Goal: Task Accomplishment & Management: Manage account settings

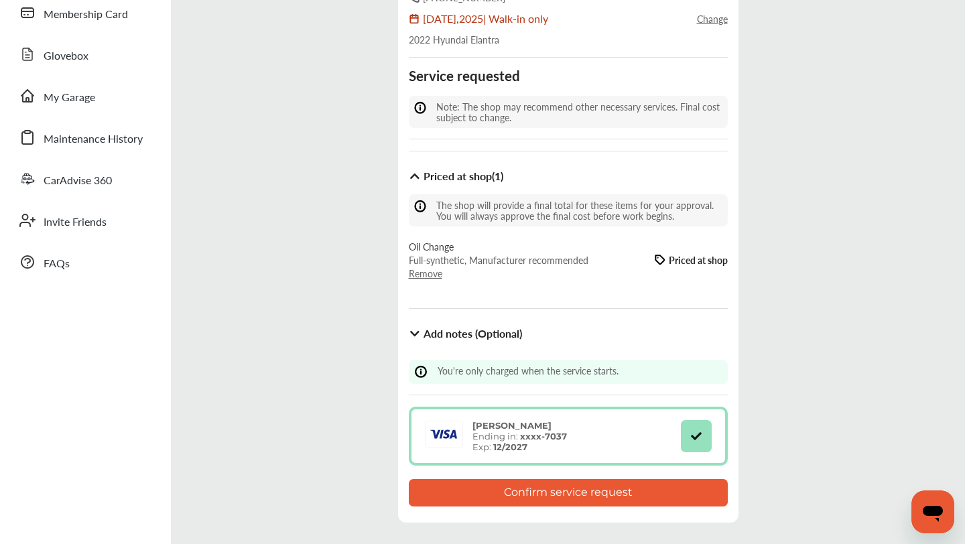
click at [512, 486] on button "Confirm service request" at bounding box center [568, 492] width 319 height 27
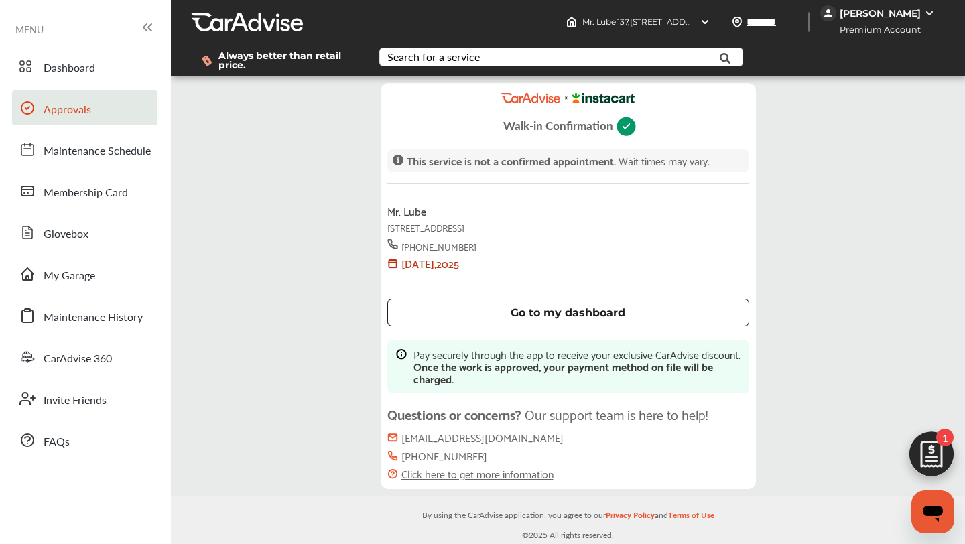
click at [114, 115] on link "Approvals" at bounding box center [84, 107] width 145 height 35
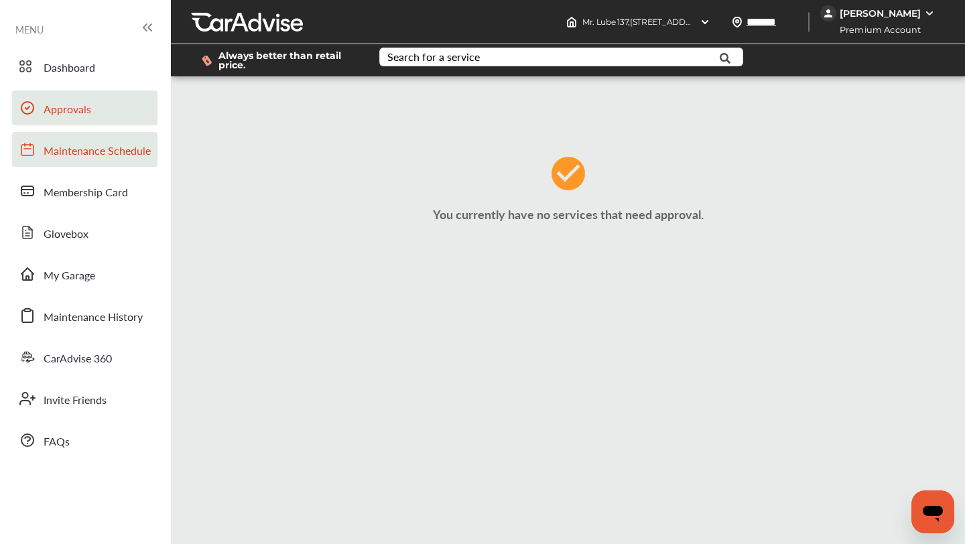
click at [112, 159] on span "Maintenance Schedule" at bounding box center [97, 151] width 107 height 17
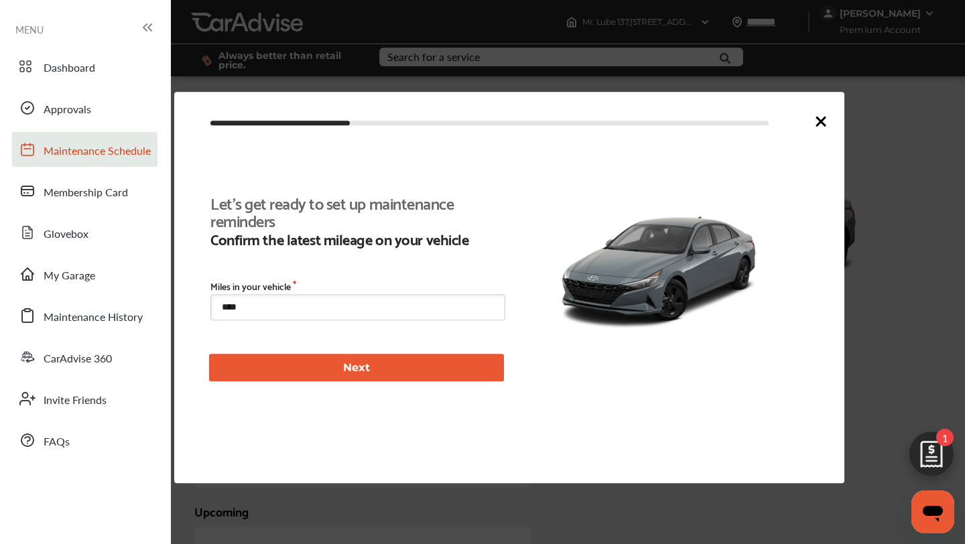
scroll to position [196, 0]
type input "****"
click at [819, 119] on icon at bounding box center [821, 121] width 8 height 8
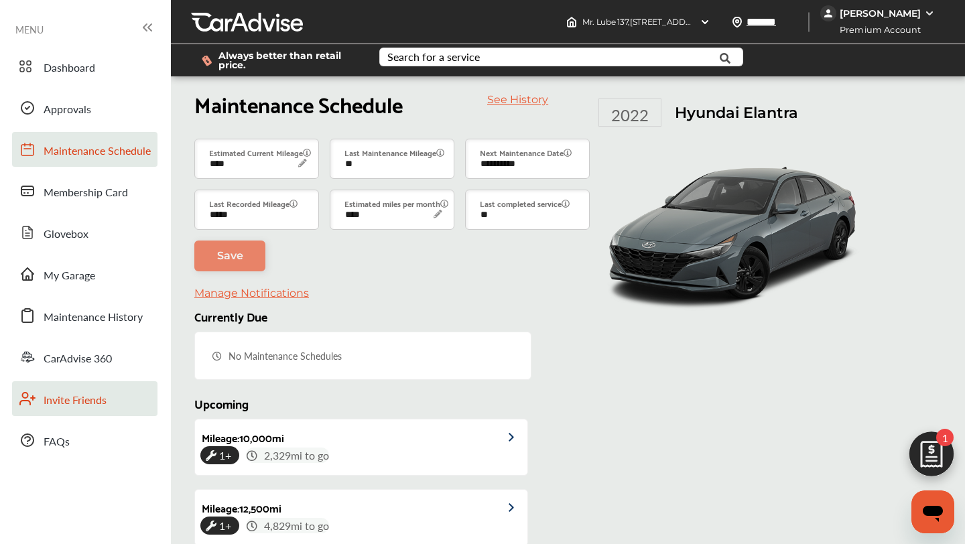
scroll to position [0, 0]
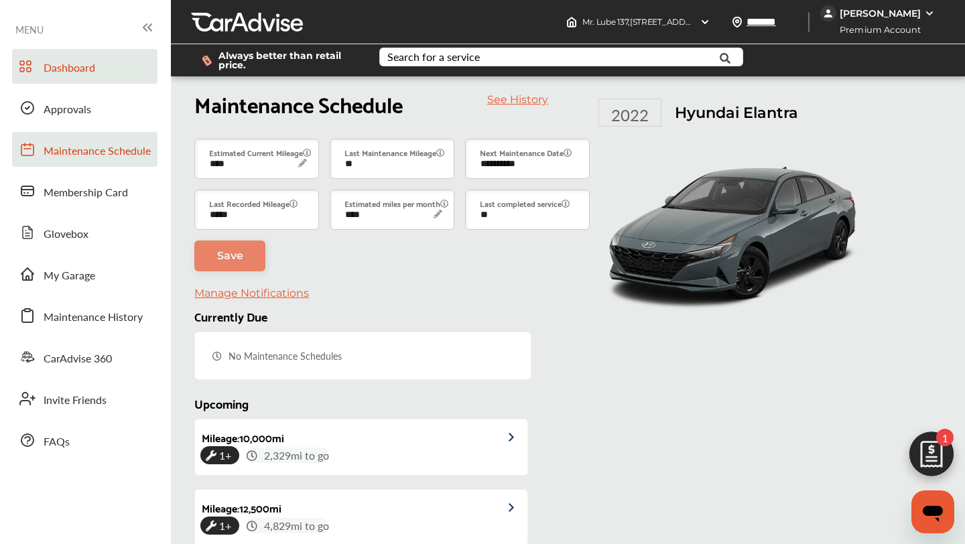
click at [80, 80] on link "Dashboard" at bounding box center [84, 66] width 145 height 35
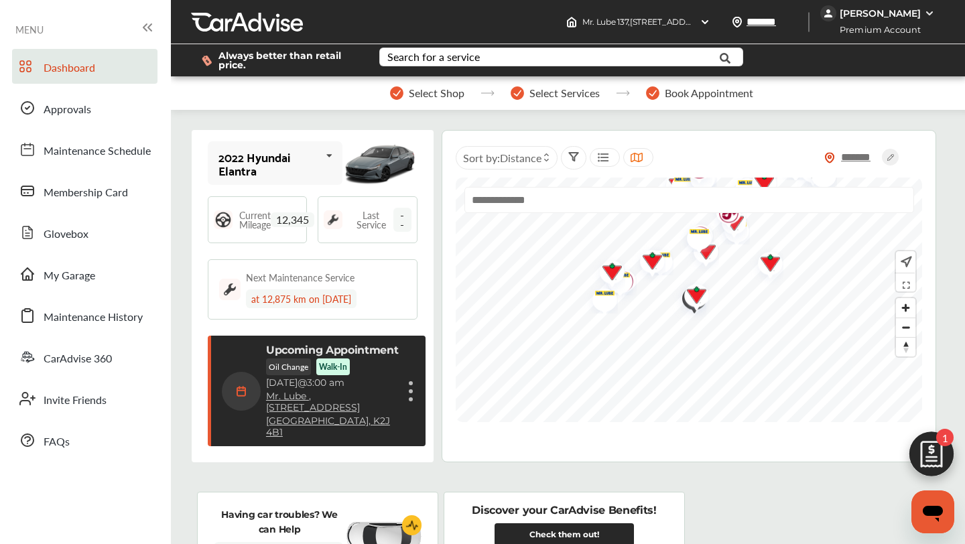
click at [379, 352] on p "Upcoming Appointment" at bounding box center [332, 350] width 133 height 13
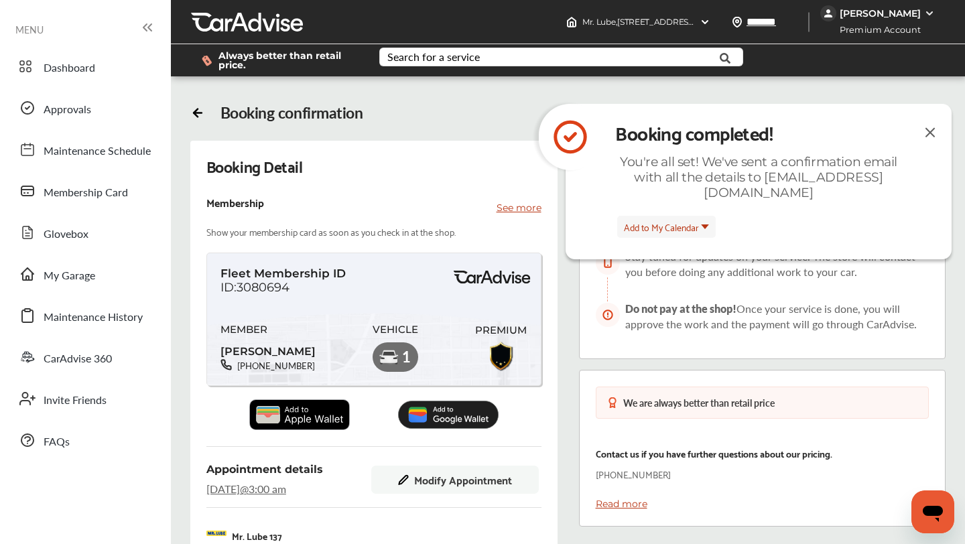
scroll to position [251, 0]
click at [503, 370] on div "Booking Detail Membership See more Show your membership card as soon as you che…" at bounding box center [373, 524] width 367 height 766
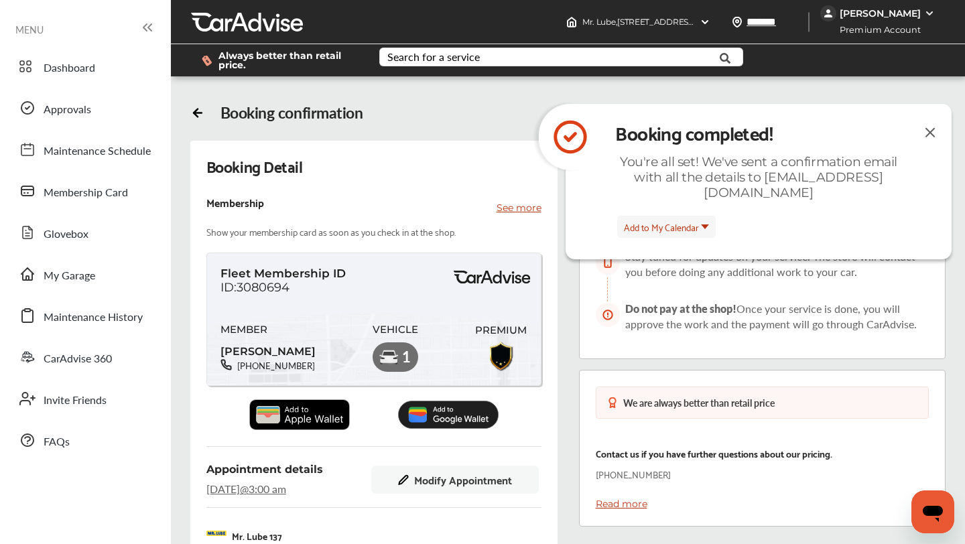
click at [931, 130] on img at bounding box center [930, 132] width 16 height 17
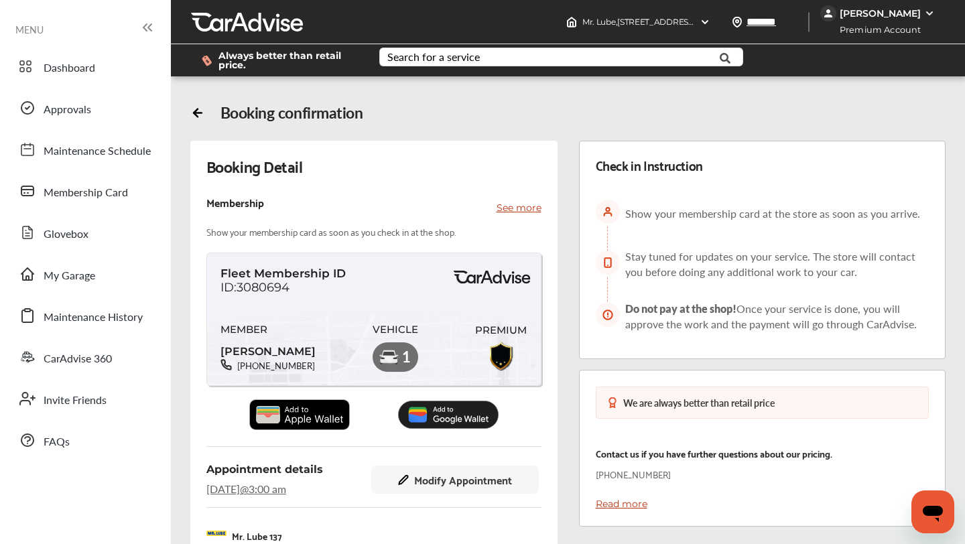
click at [296, 410] on img at bounding box center [299, 414] width 100 height 31
